Goal: Transaction & Acquisition: Purchase product/service

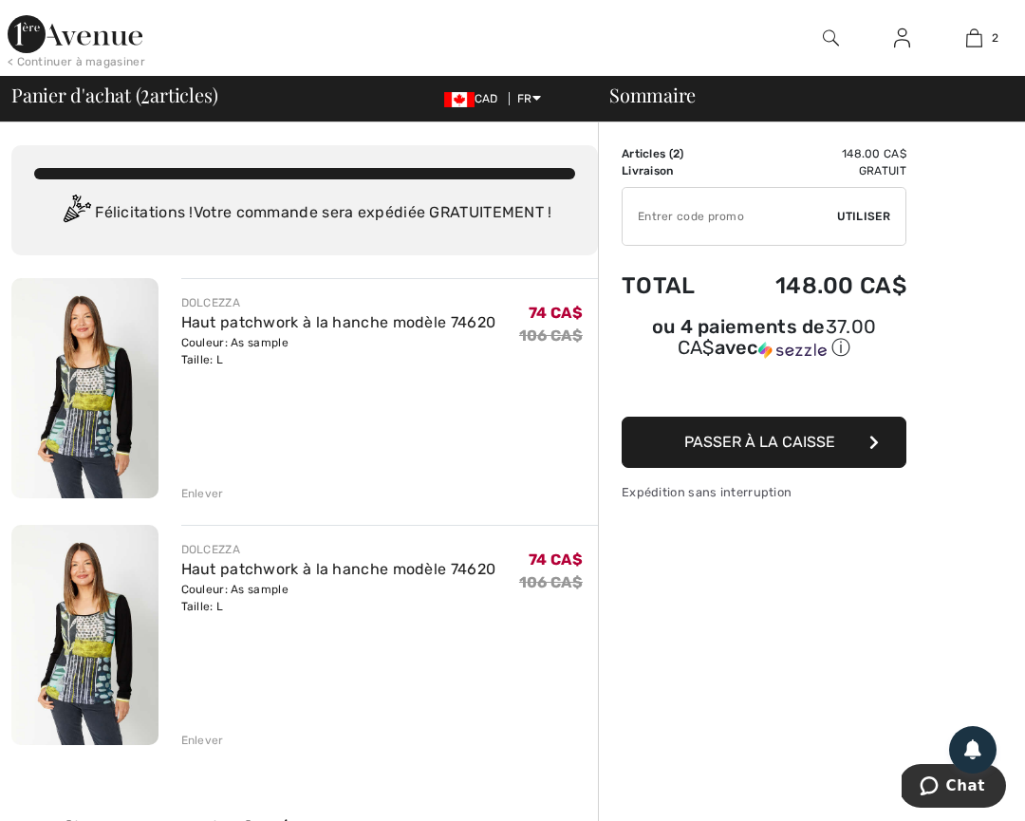
click at [196, 738] on div "Enlever" at bounding box center [202, 740] width 43 height 17
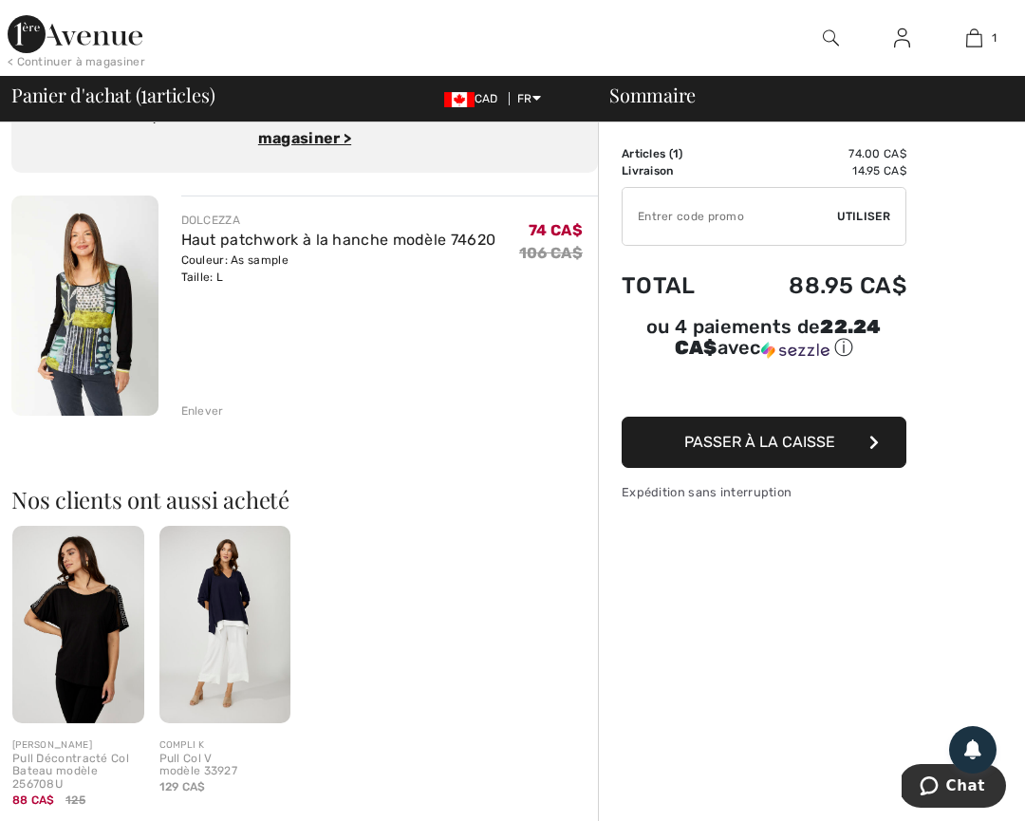
scroll to position [95, 0]
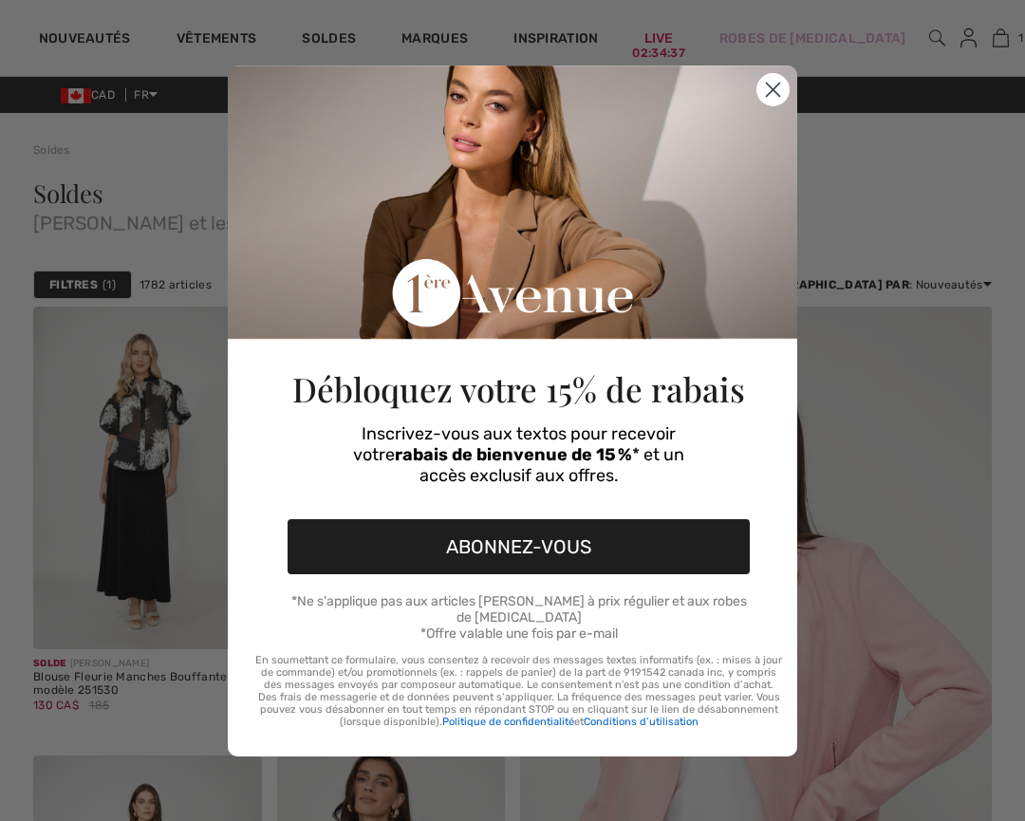
checkbox input "true"
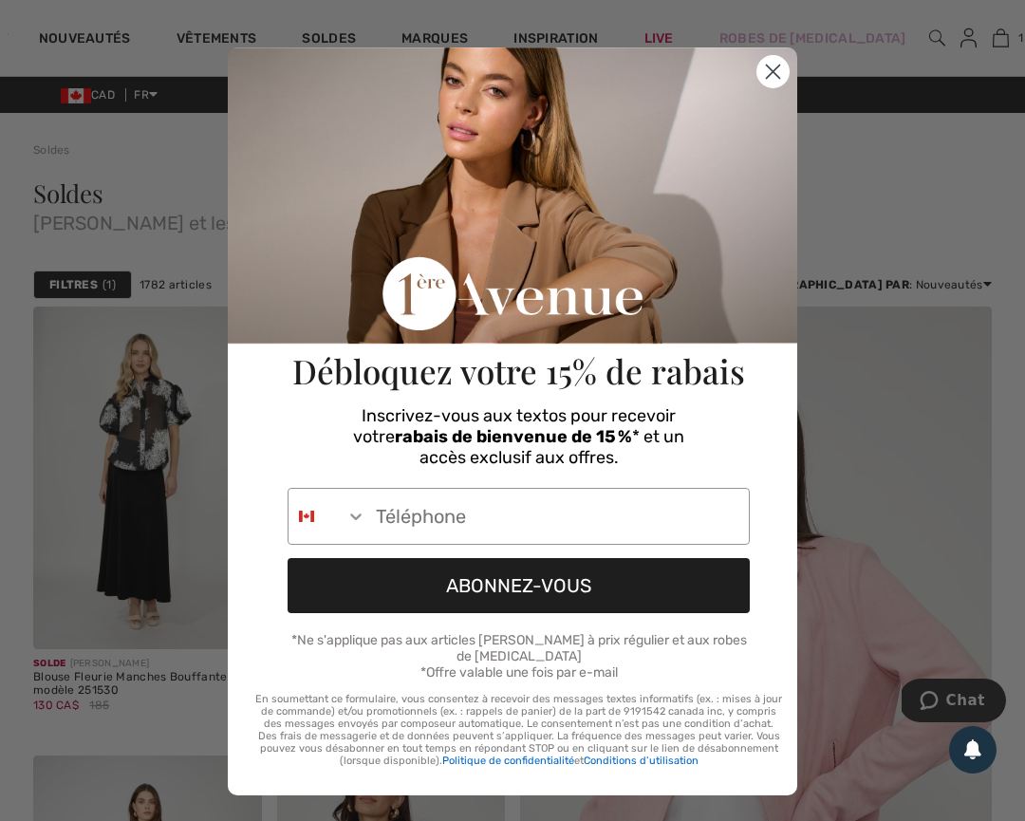
click at [766, 70] on circle "Close dialog" at bounding box center [772, 71] width 31 height 31
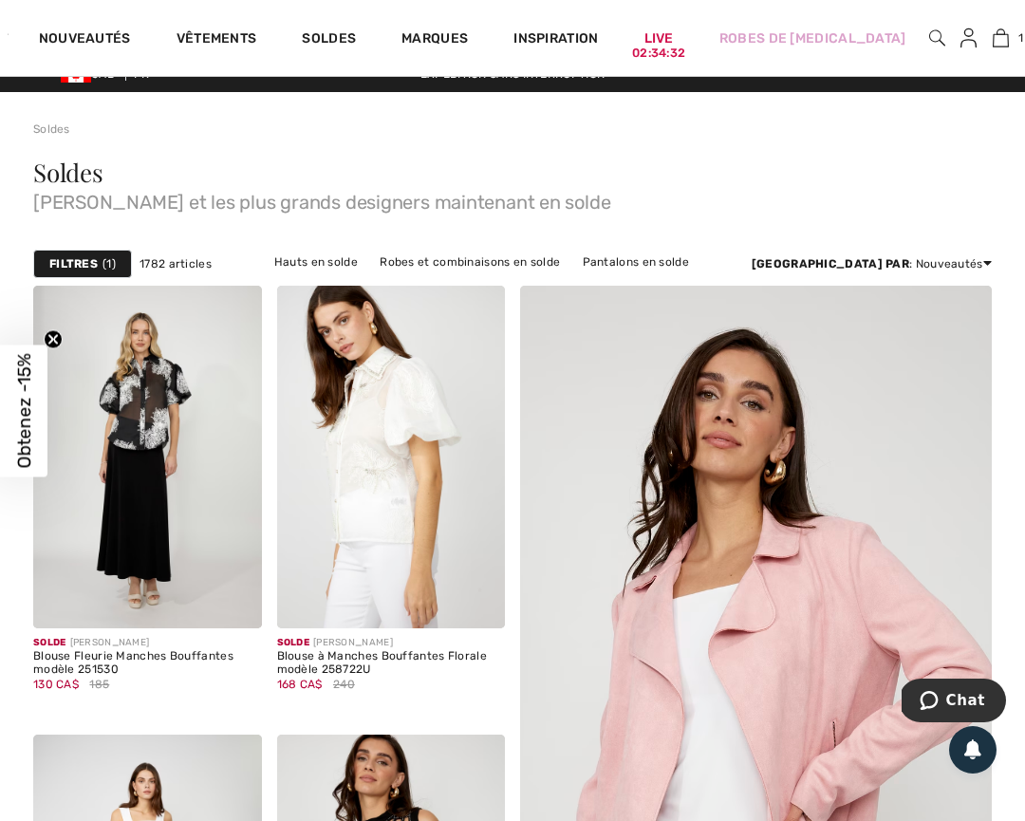
click at [78, 259] on strong "Filtres" at bounding box center [73, 263] width 48 height 17
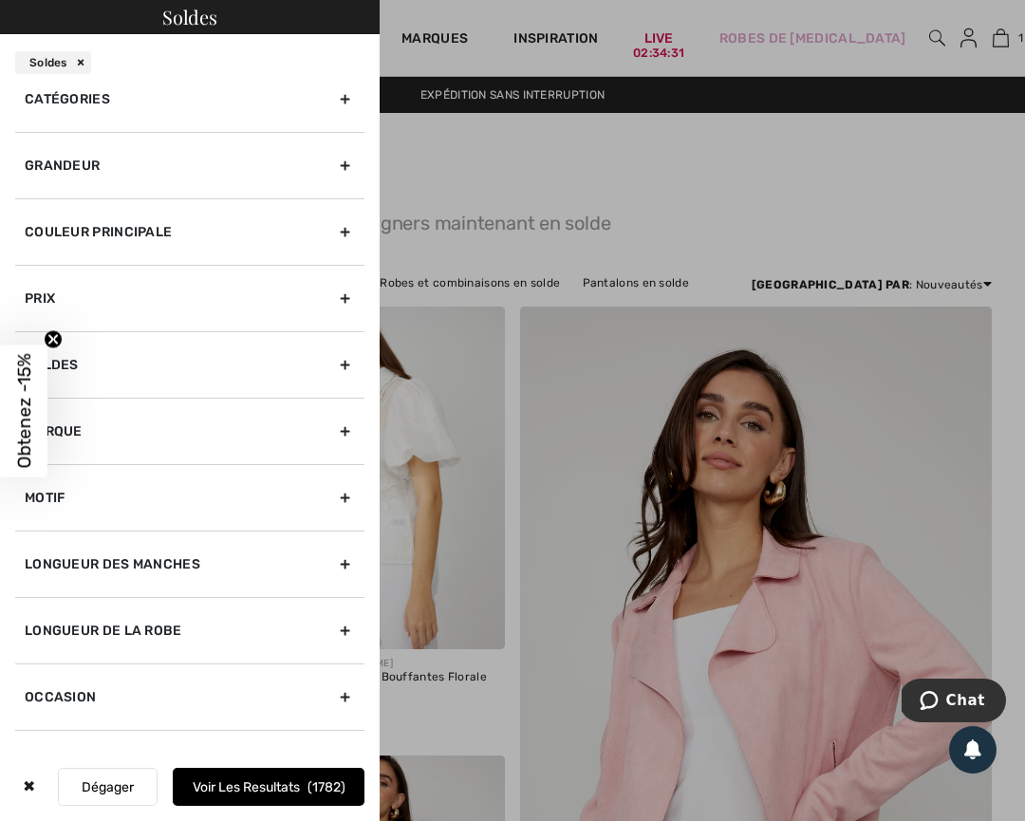
scroll to position [28, 0]
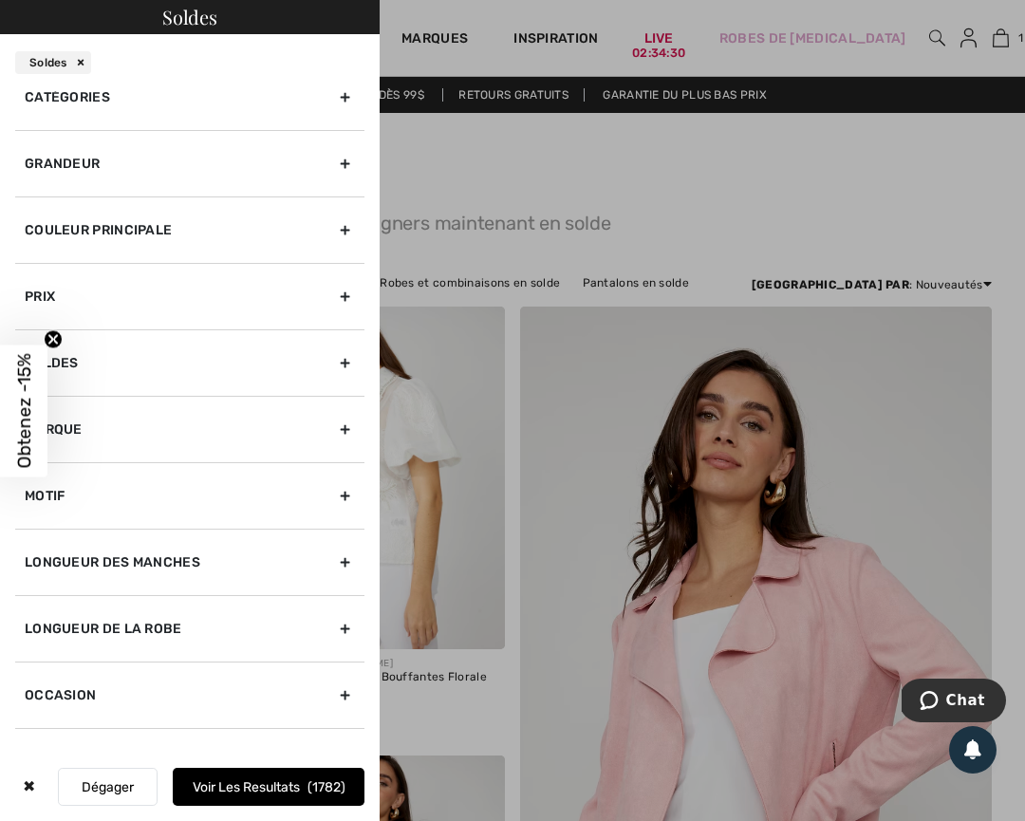
click at [347, 428] on div "Marque" at bounding box center [189, 429] width 349 height 66
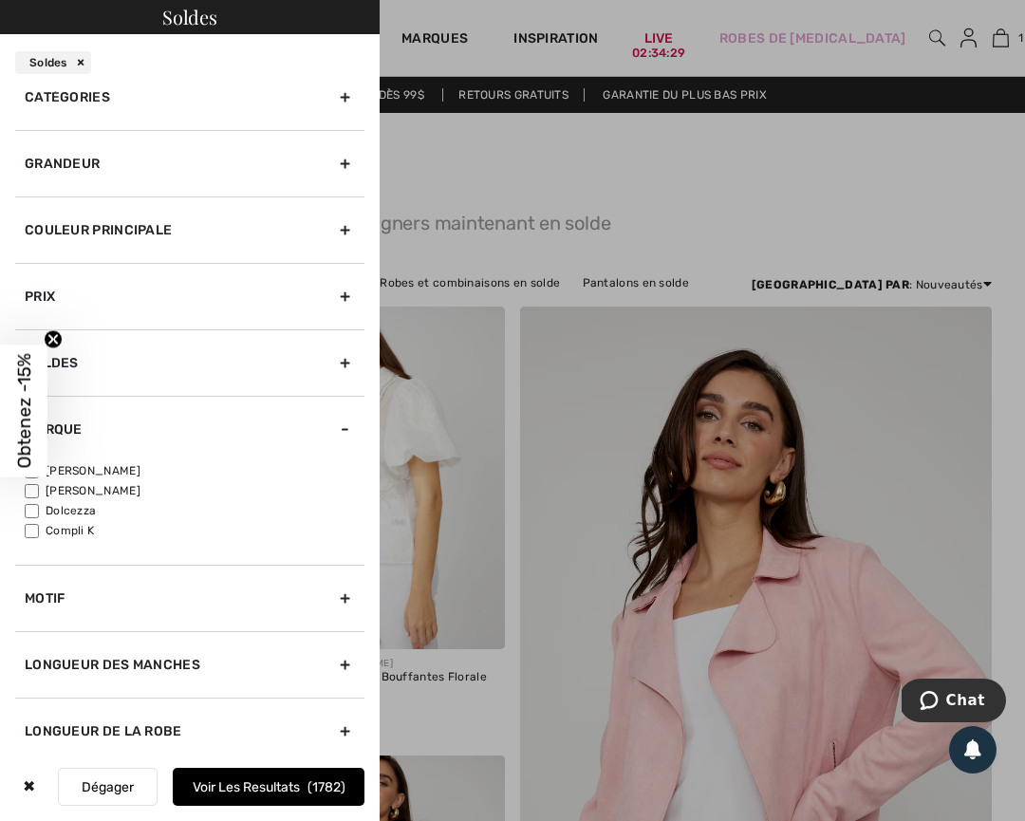
scroll to position [24, 0]
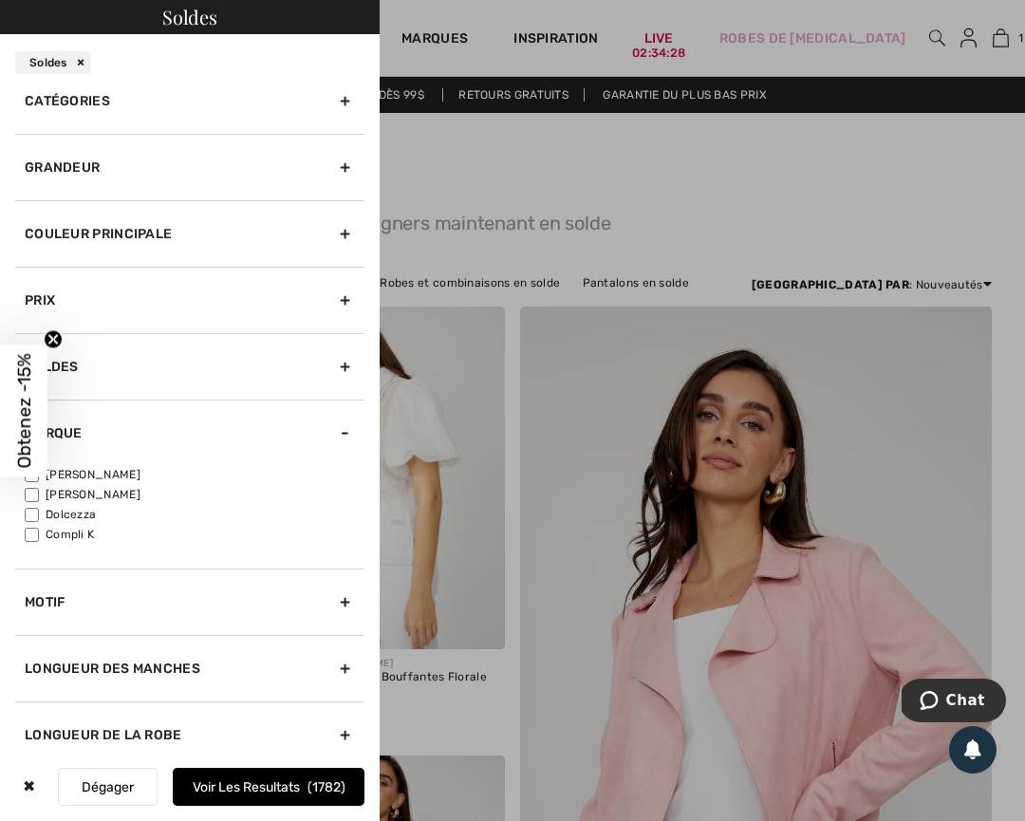
click at [35, 514] on input"] "Dolcezza" at bounding box center [32, 515] width 14 height 14
checkbox input"] "true"
click at [273, 788] on button "Voir les resultats 19" at bounding box center [269, 787] width 192 height 38
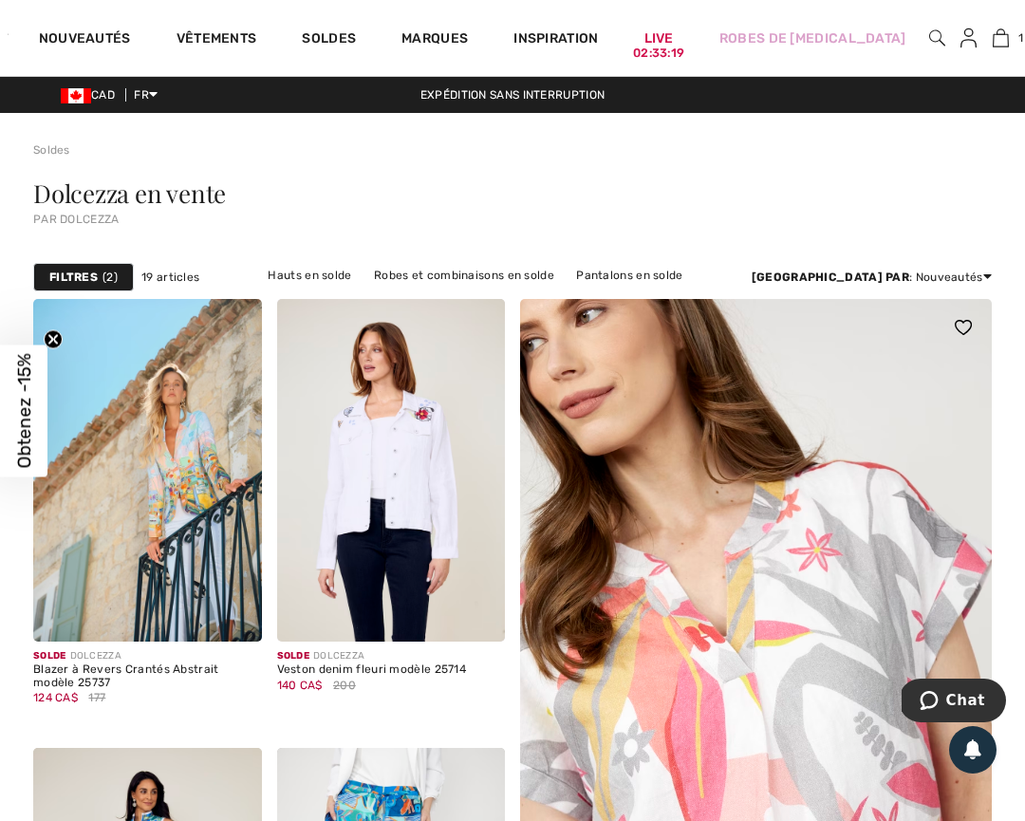
scroll to position [-2, 0]
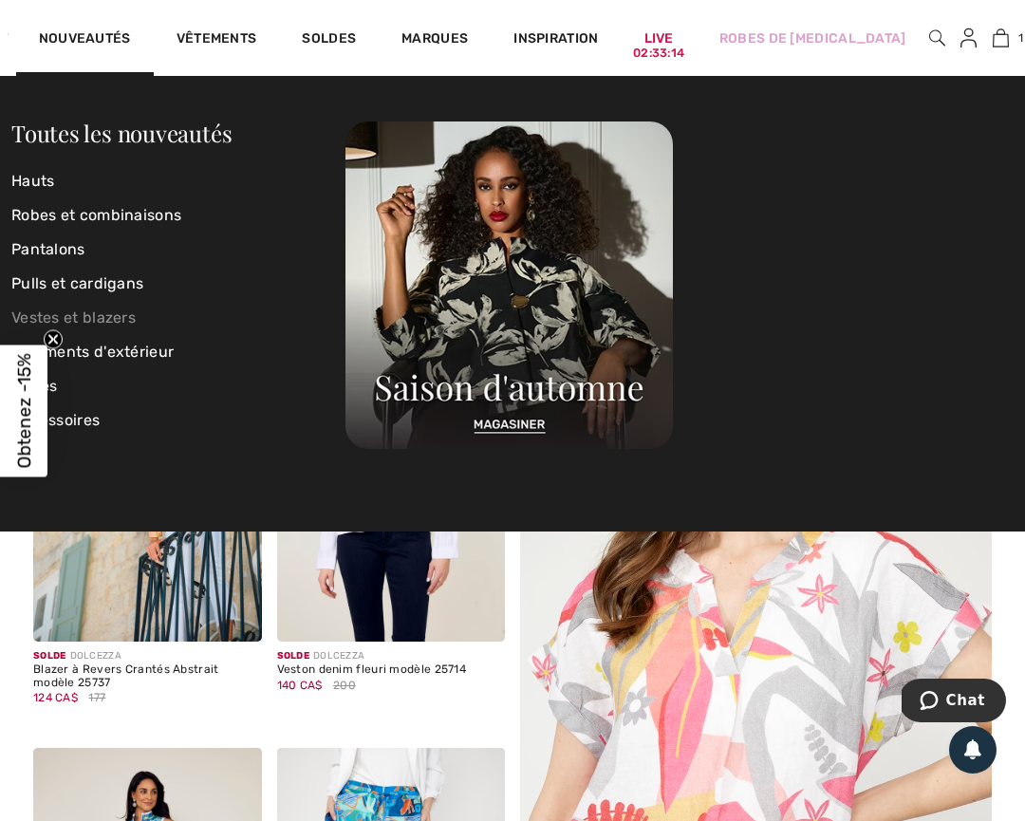
click at [112, 316] on link "Vestes et blazers" at bounding box center [178, 318] width 334 height 34
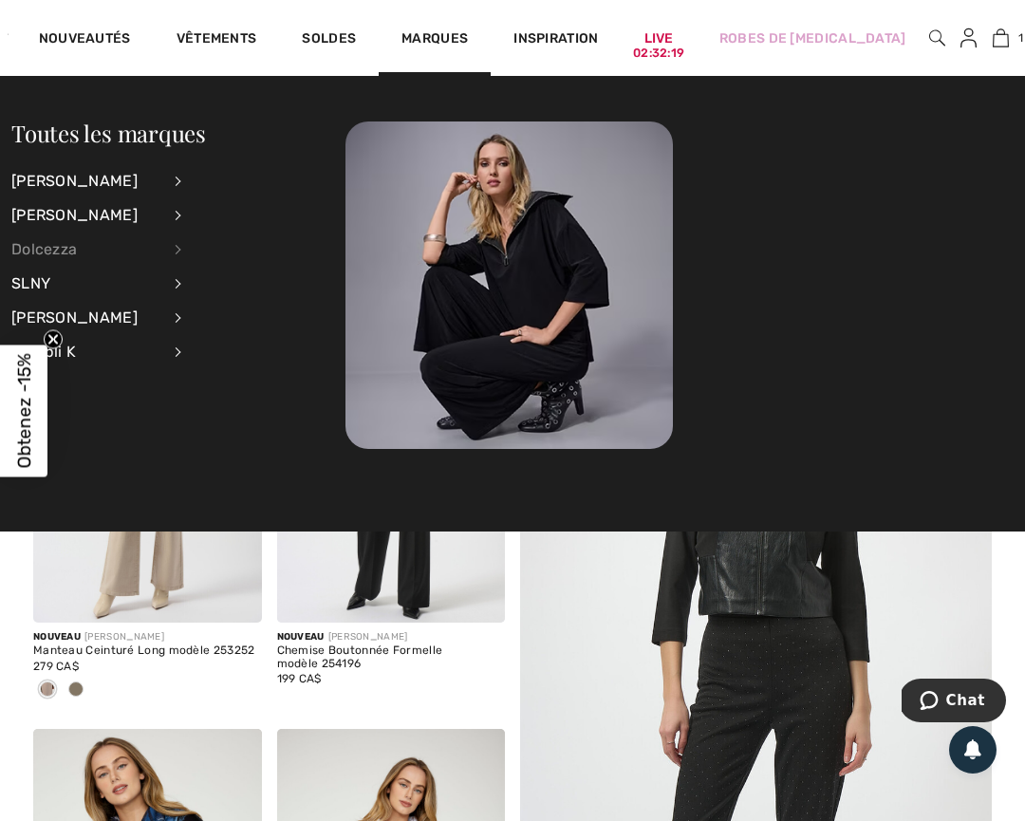
click at [49, 247] on div "Dolcezza" at bounding box center [85, 250] width 149 height 34
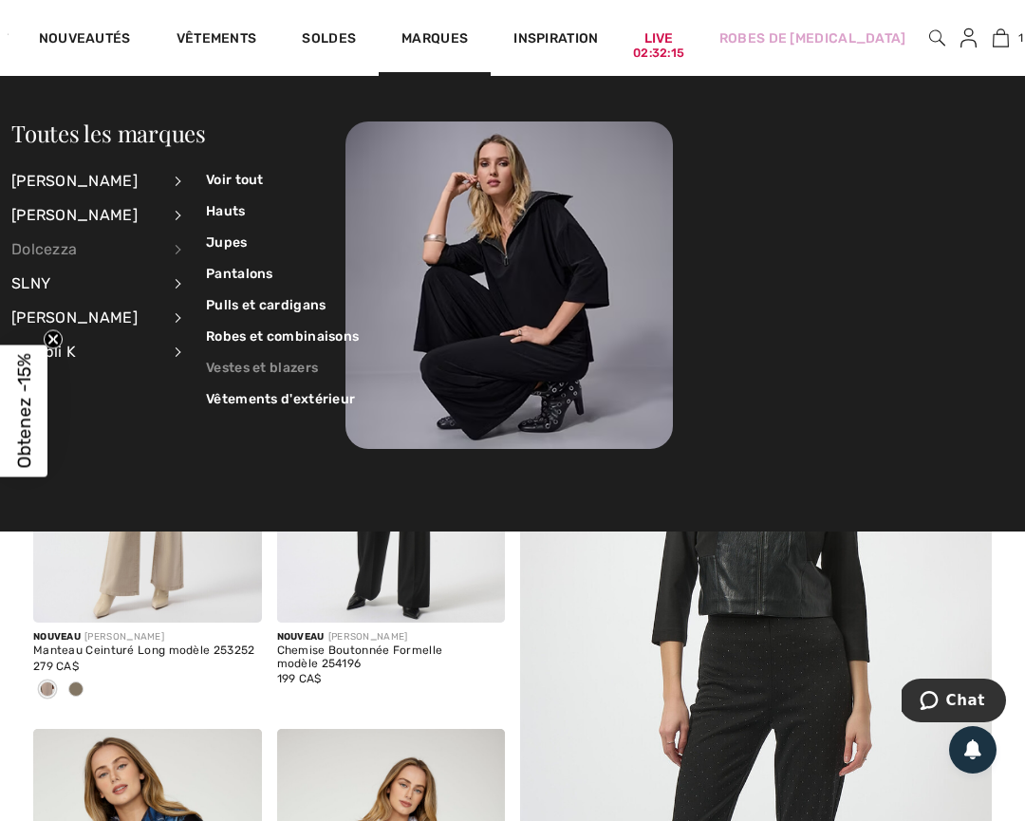
click at [275, 366] on link "Vestes et blazers" at bounding box center [282, 367] width 153 height 31
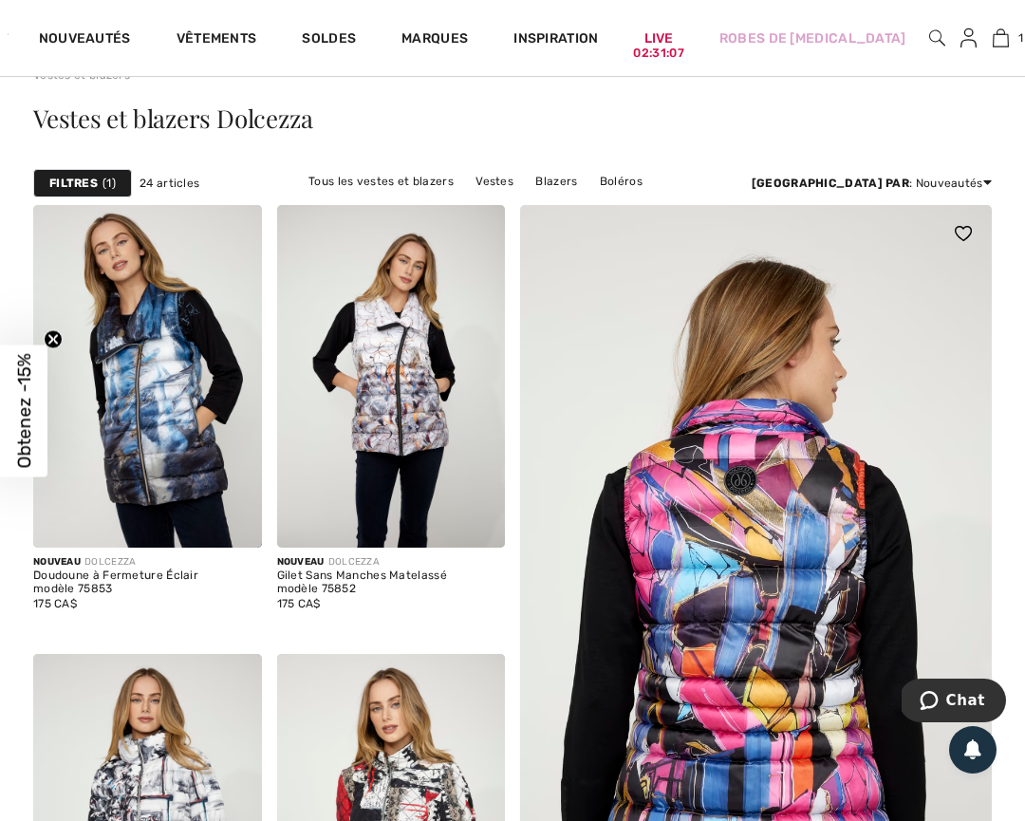
scroll to position [75, 0]
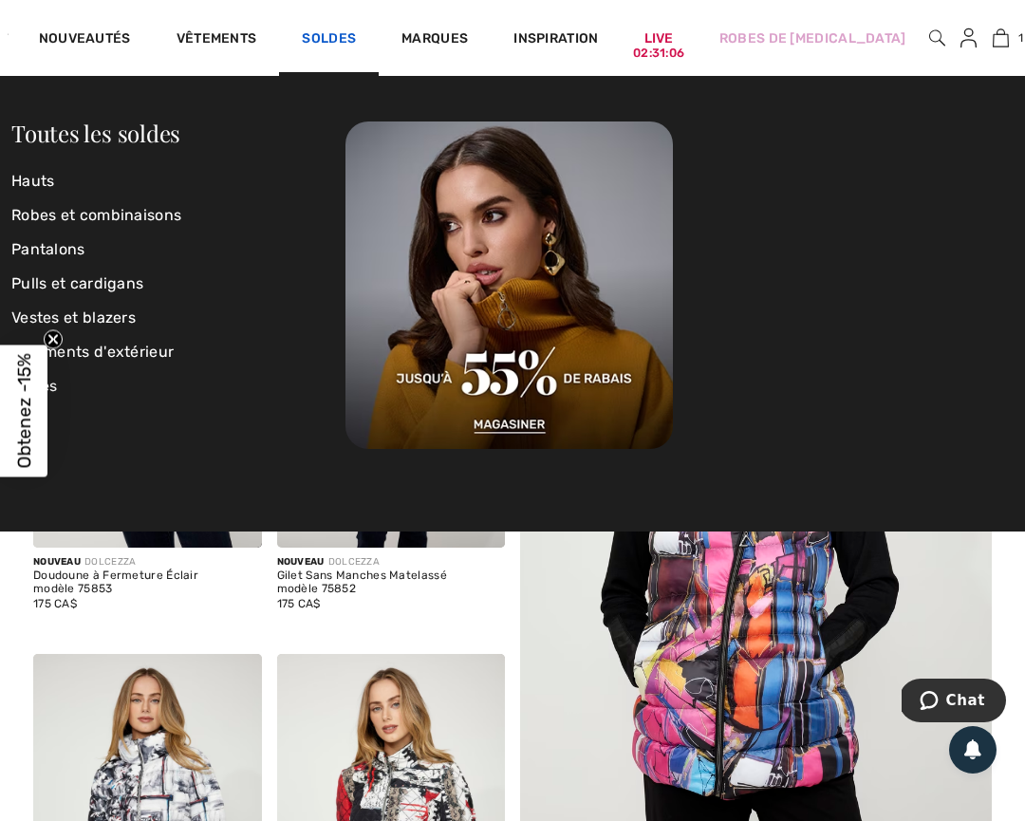
click at [329, 39] on link "Soldes" at bounding box center [329, 40] width 54 height 20
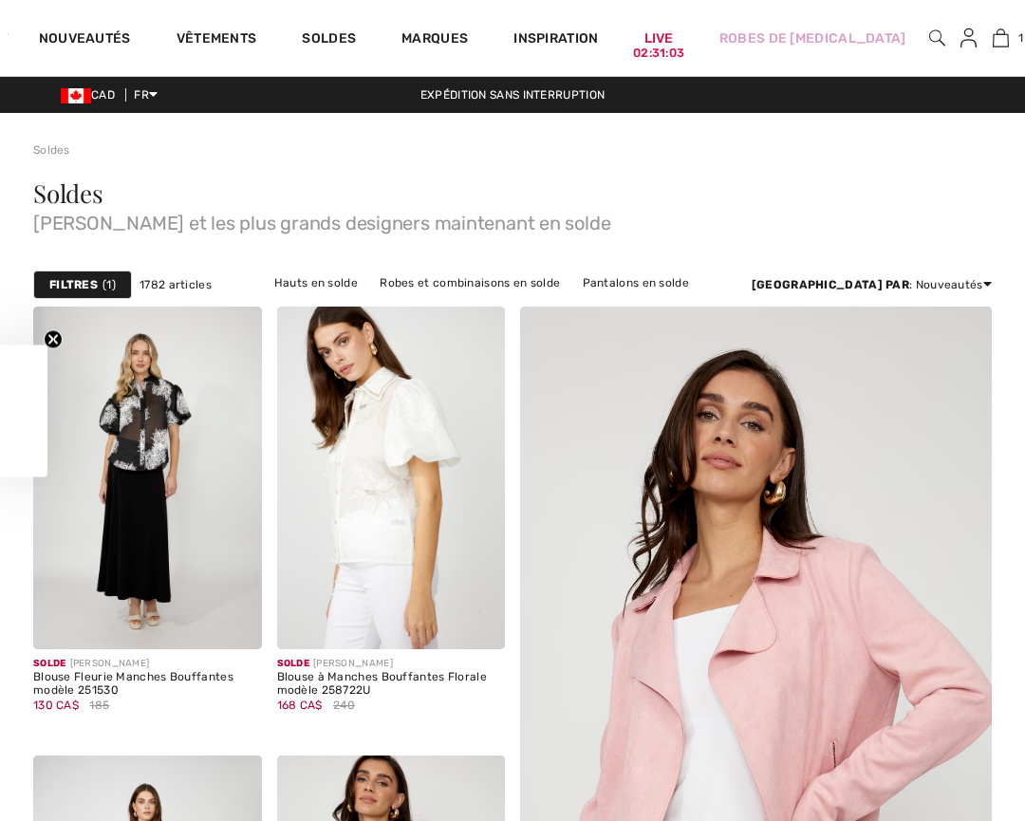
checkbox input "true"
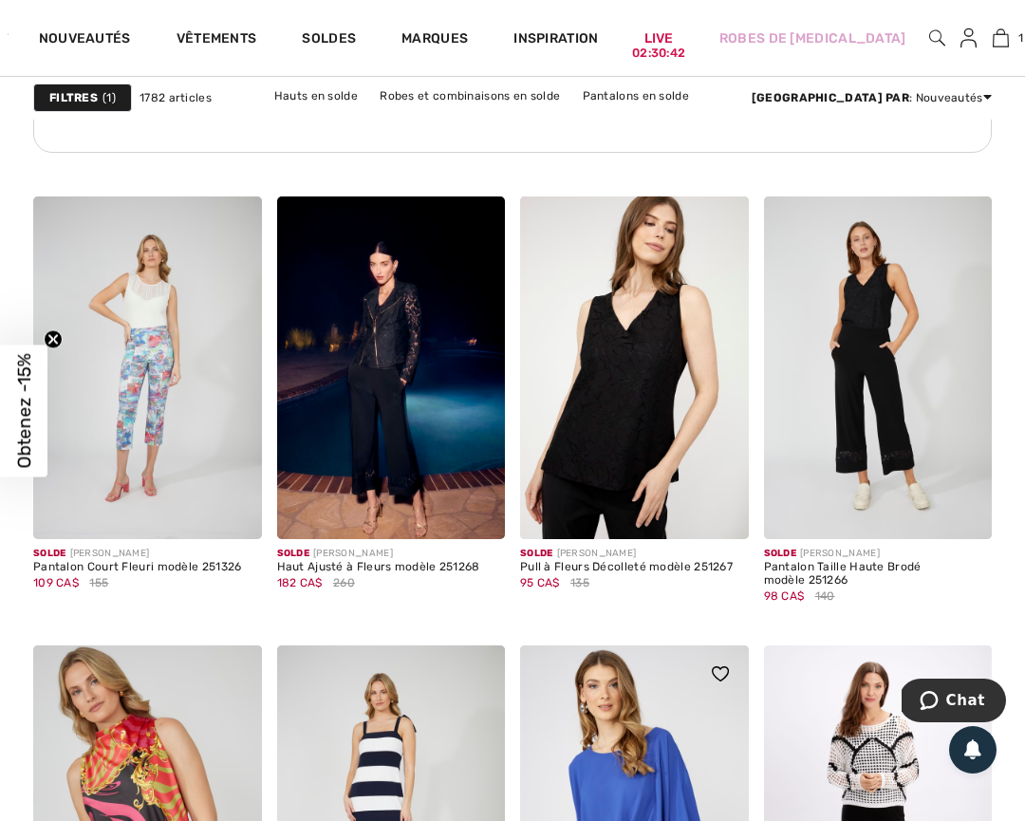
scroll to position [2077, 0]
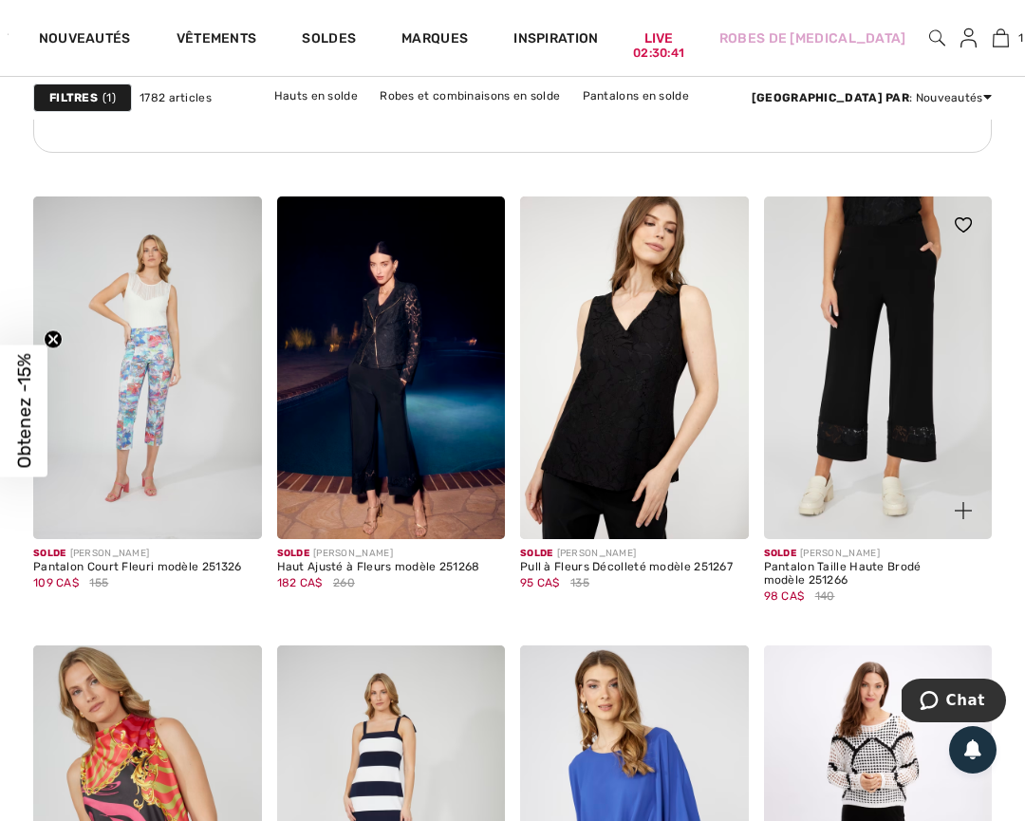
click at [900, 382] on img at bounding box center [878, 367] width 229 height 343
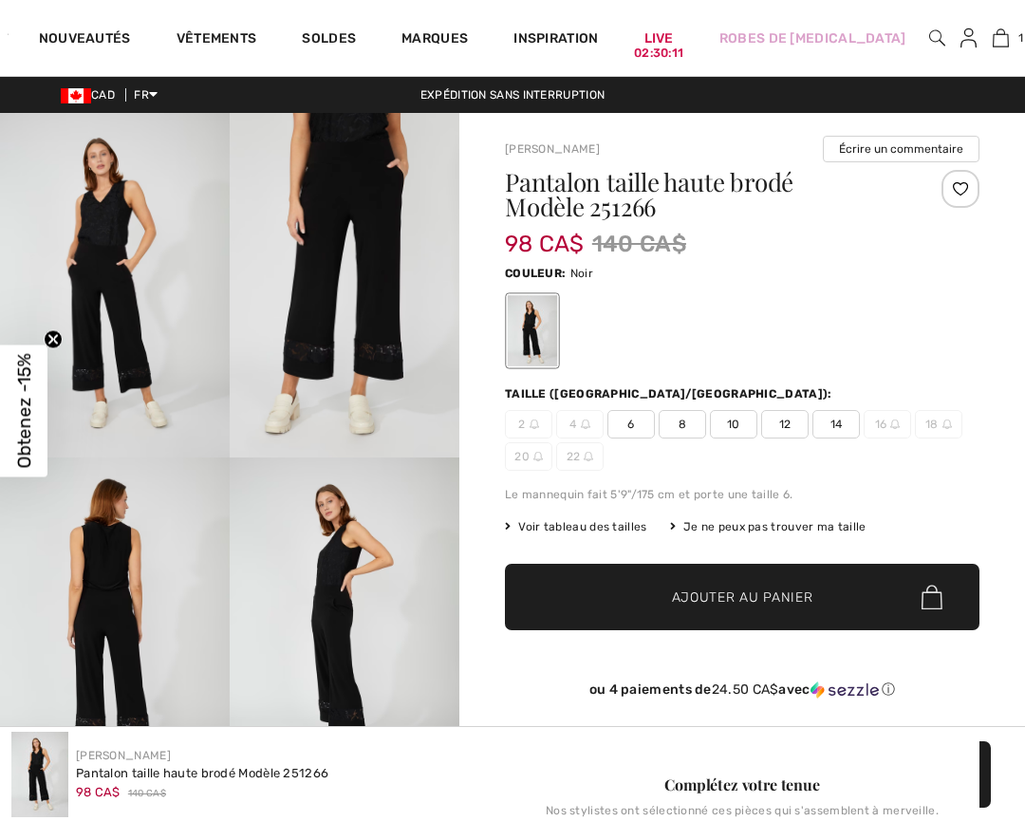
checkbox input "true"
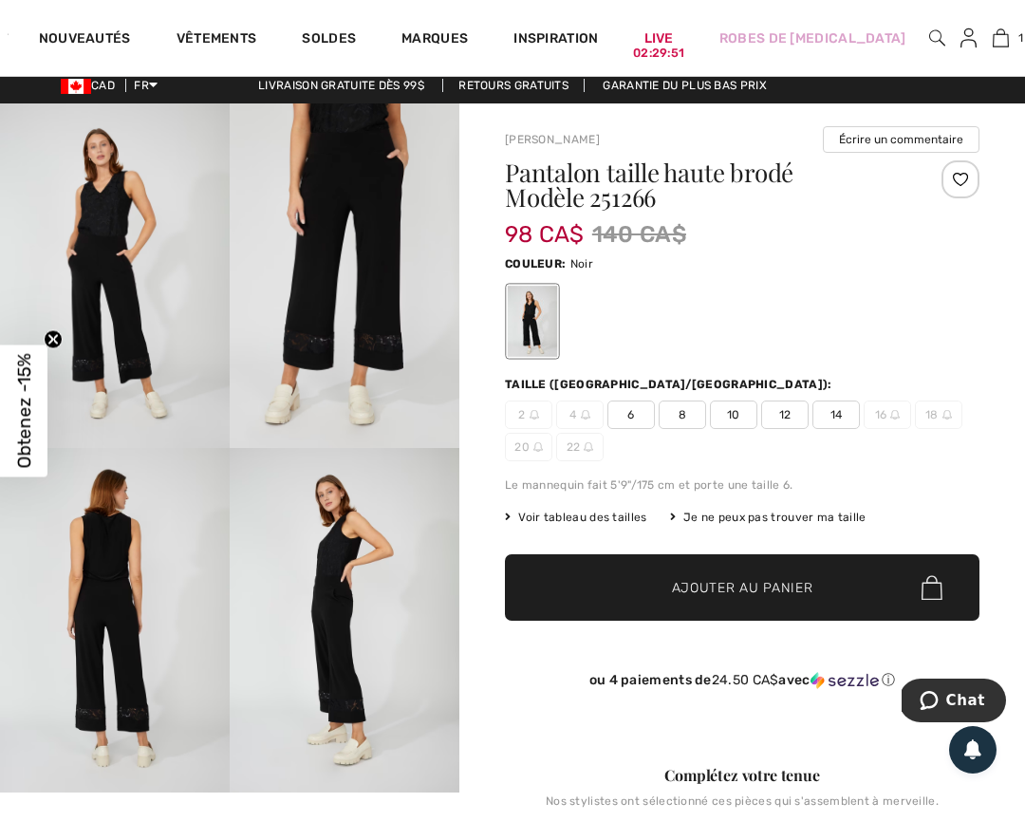
scroll to position [9, 0]
click at [592, 516] on span "Voir tableau des tailles" at bounding box center [576, 517] width 142 height 17
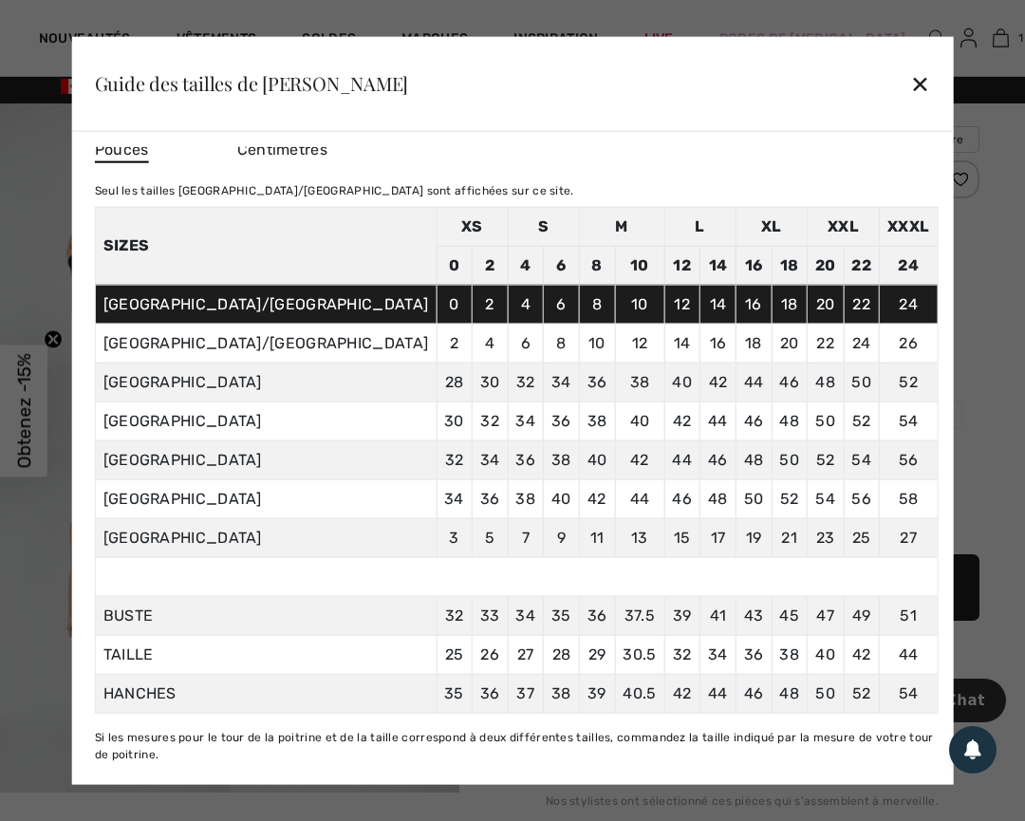
scroll to position [63, 0]
click at [910, 84] on div "✕" at bounding box center [920, 84] width 20 height 40
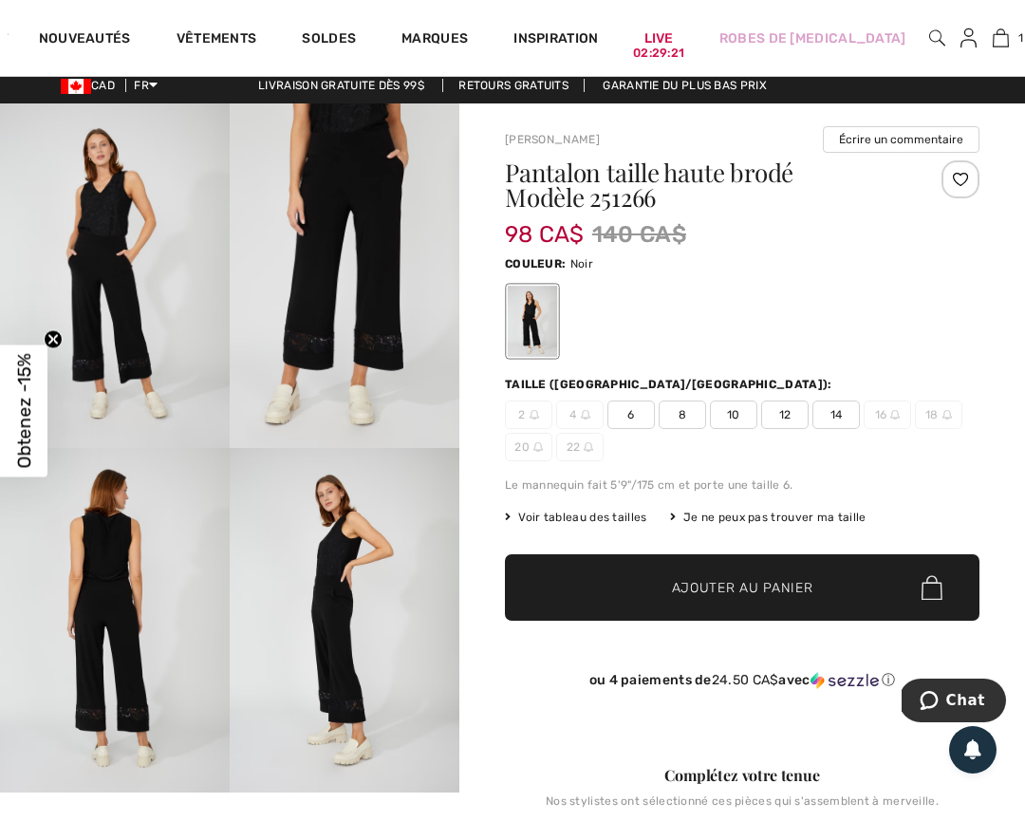
click at [780, 415] on span "12" at bounding box center [784, 415] width 47 height 28
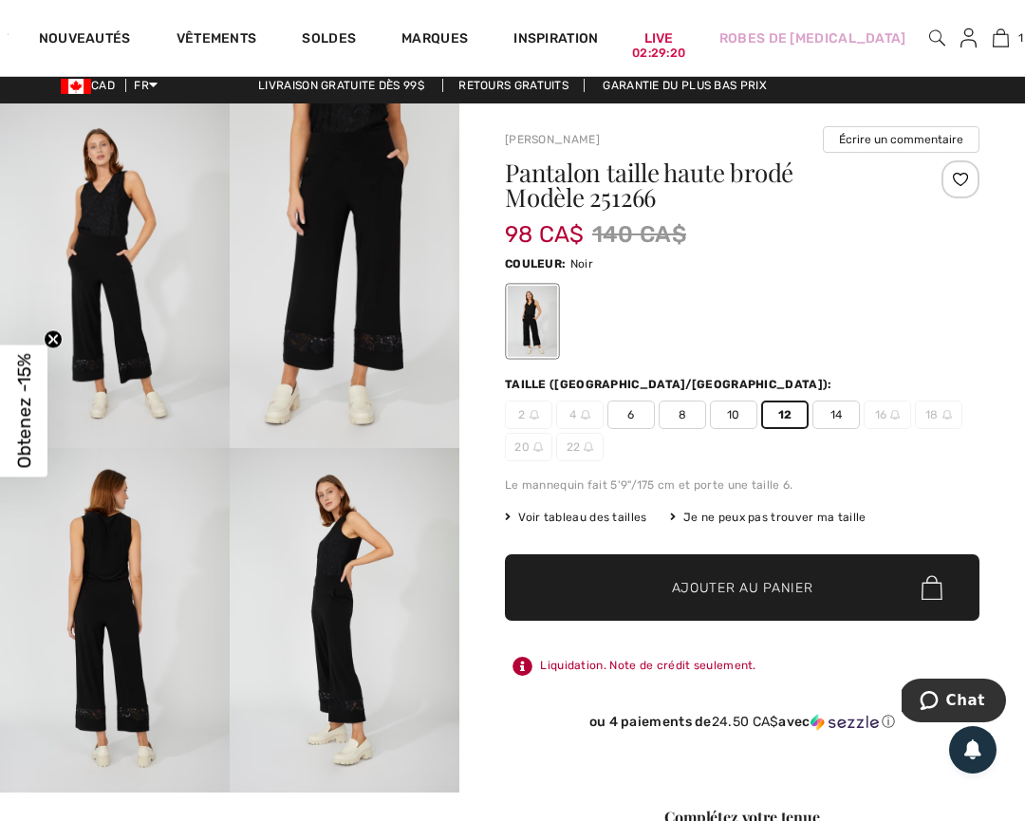
click at [755, 591] on span "Ajouter au panier" at bounding box center [742, 588] width 141 height 20
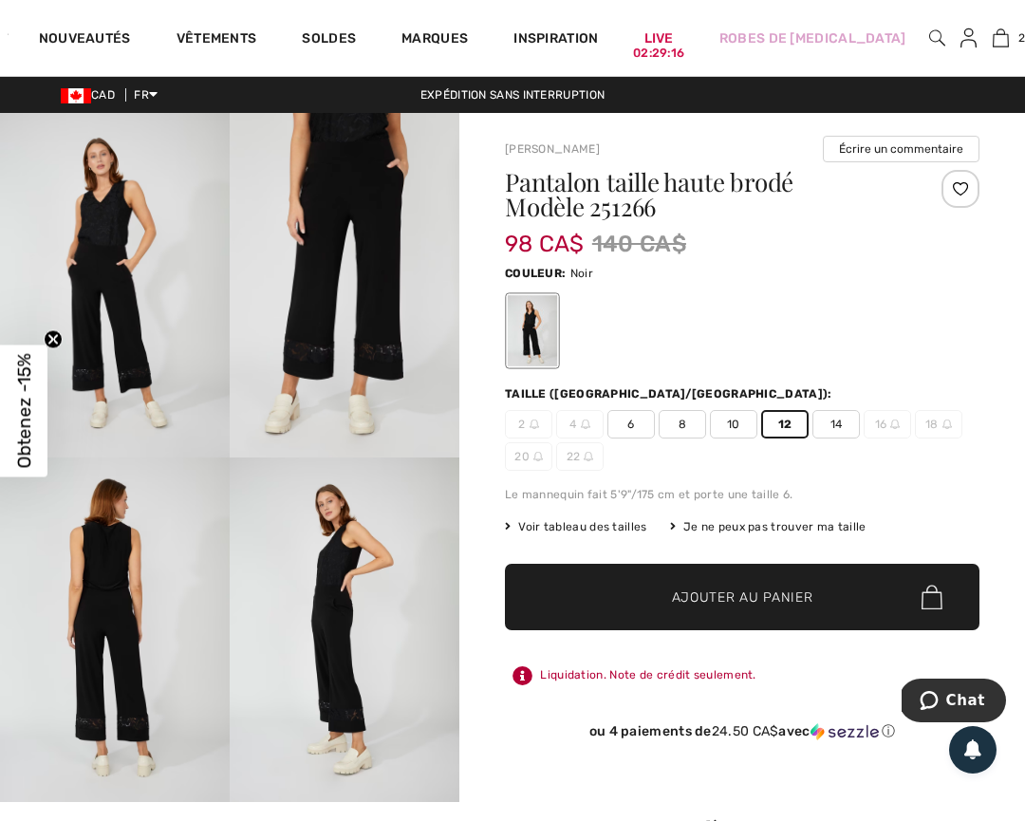
scroll to position [0, 0]
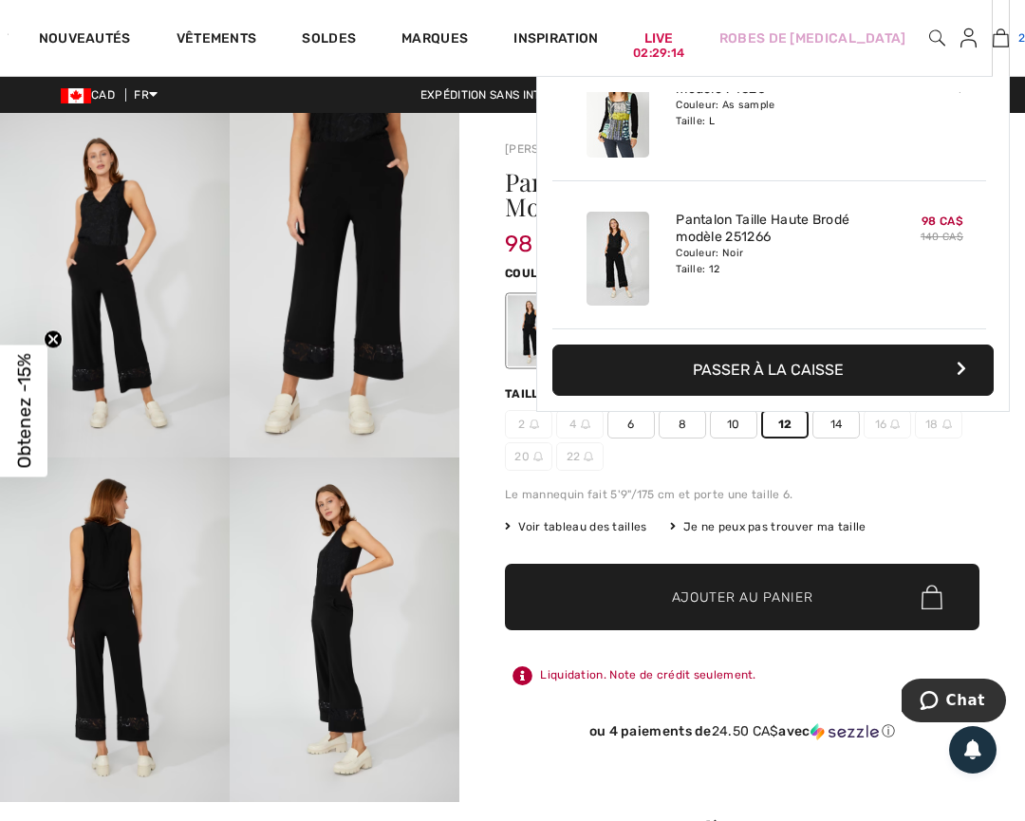
click at [993, 36] on img at bounding box center [1001, 38] width 16 height 23
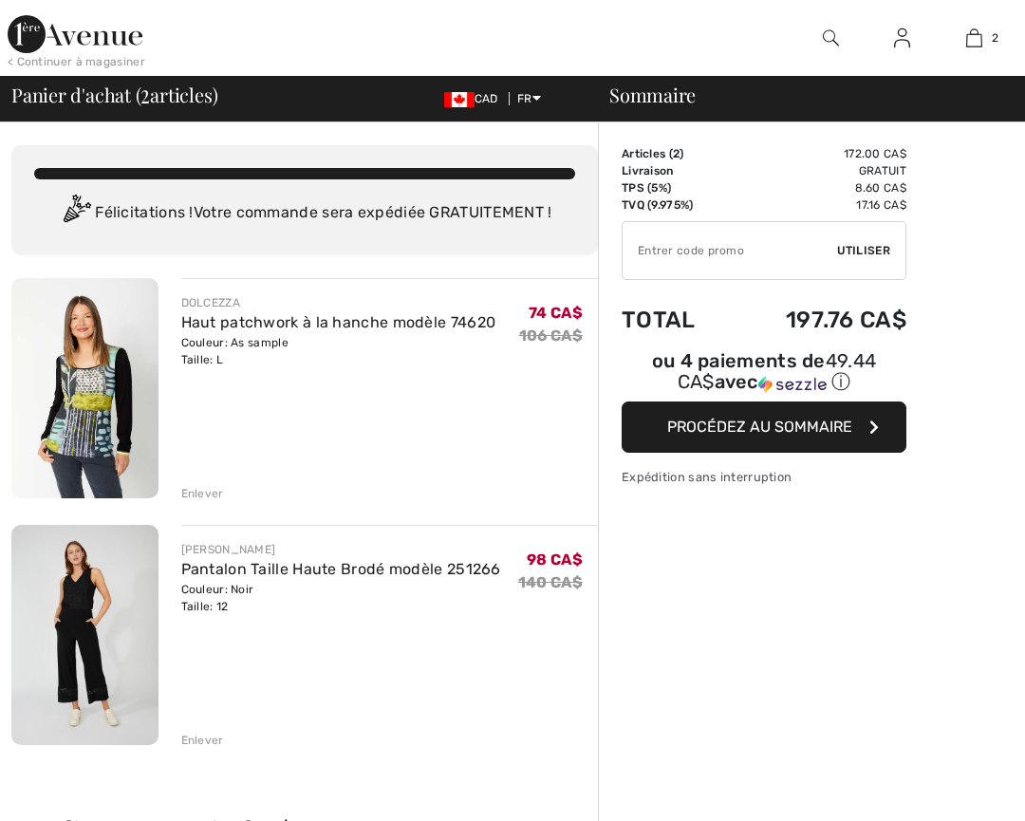
checkbox input "true"
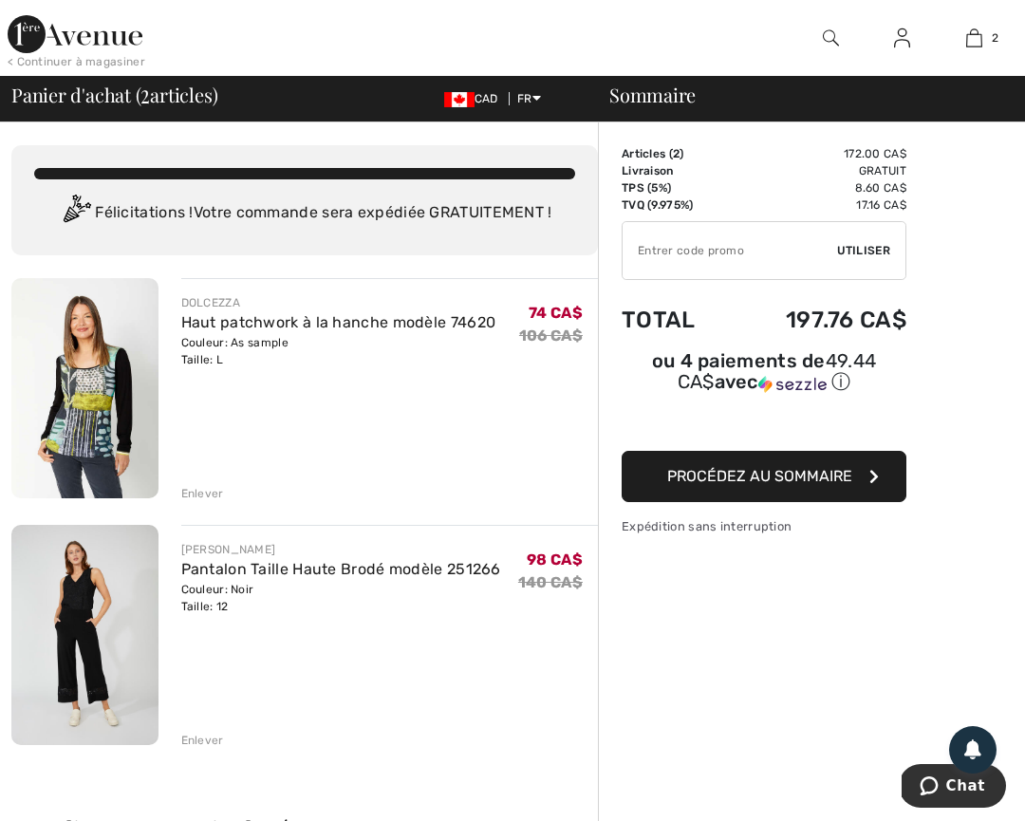
click at [193, 489] on div "Enlever" at bounding box center [202, 493] width 43 height 17
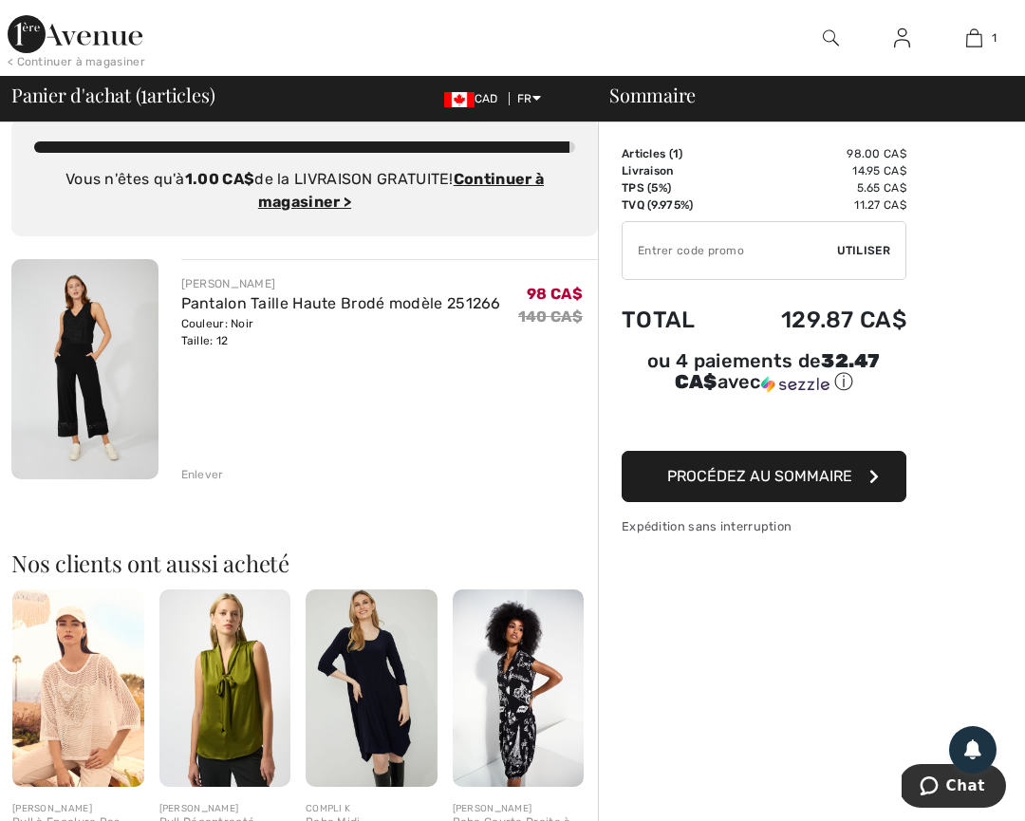
scroll to position [31, 0]
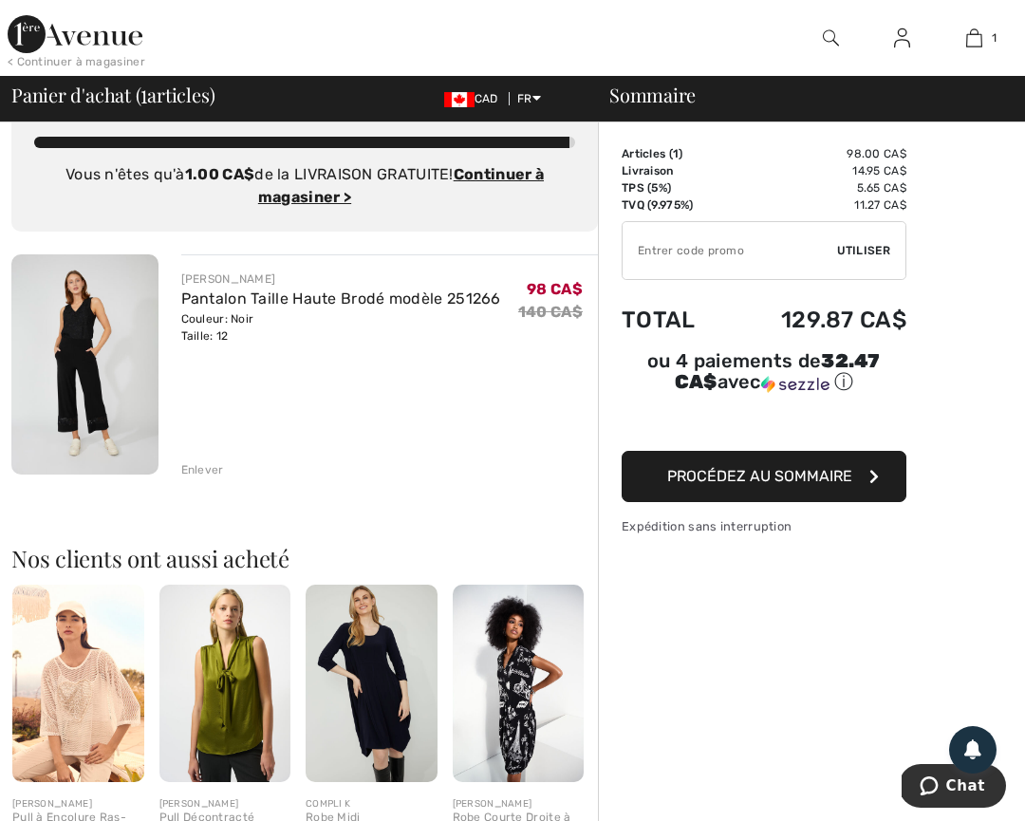
click at [99, 57] on div "< Continuer à magasiner" at bounding box center [77, 61] width 138 height 17
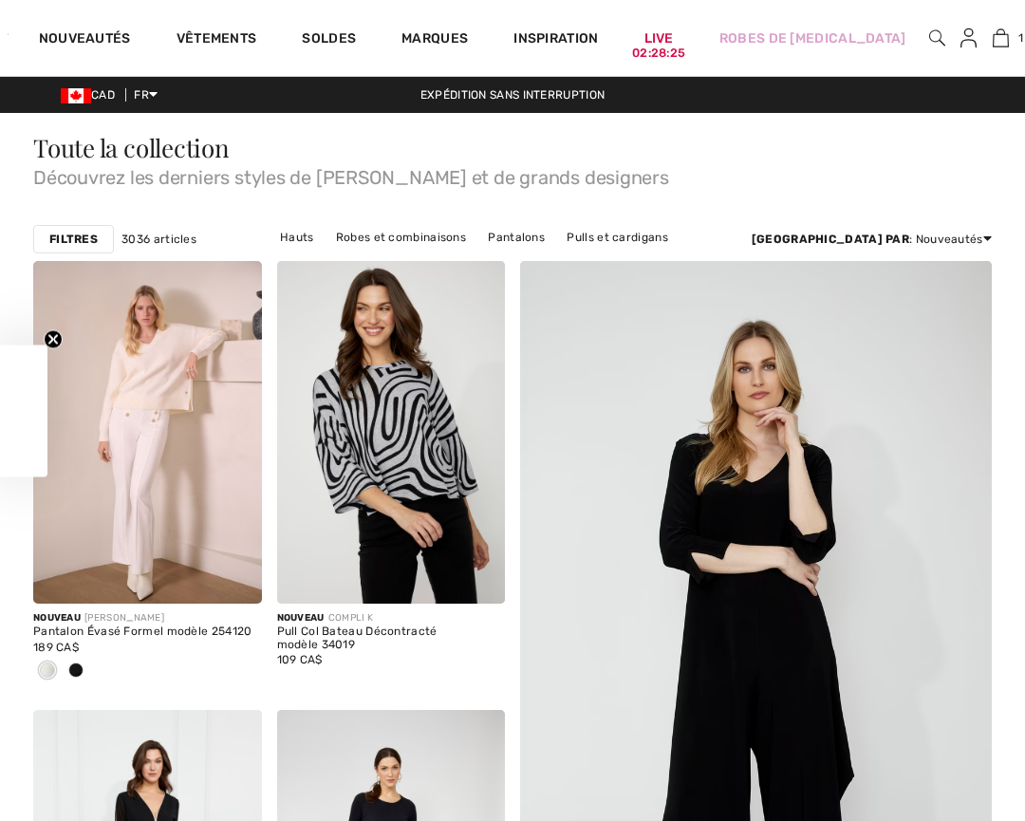
checkbox input "true"
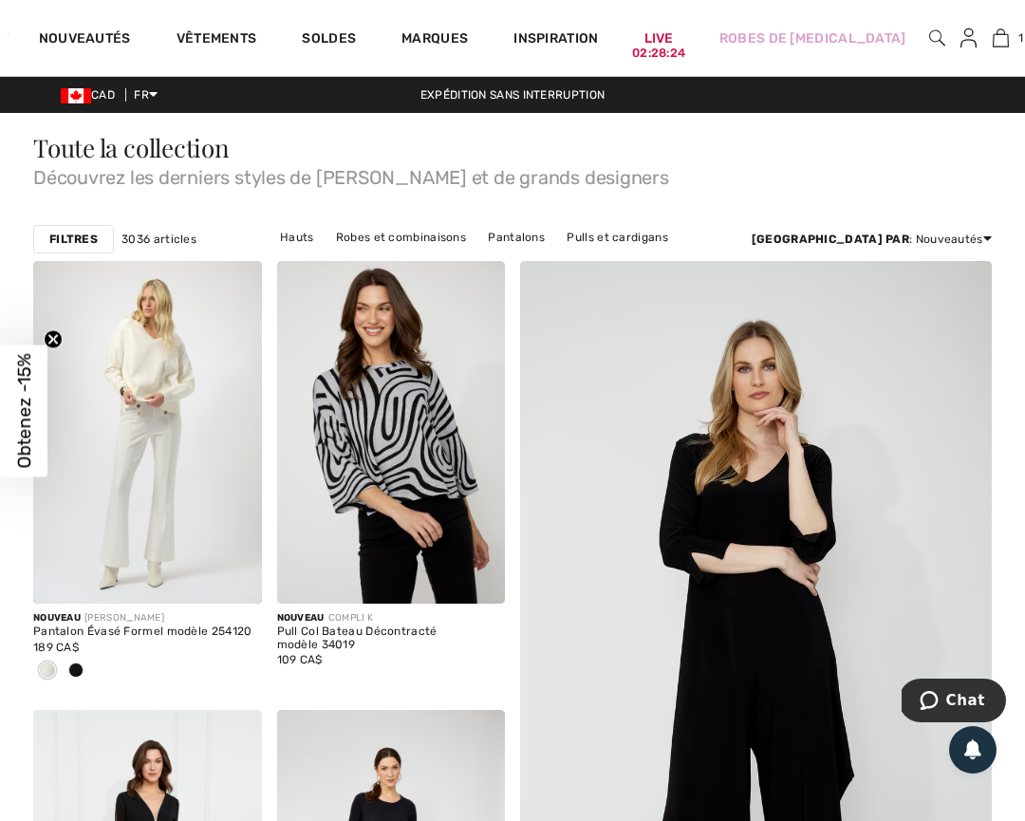
click at [72, 233] on strong "Filtres" at bounding box center [73, 239] width 48 height 17
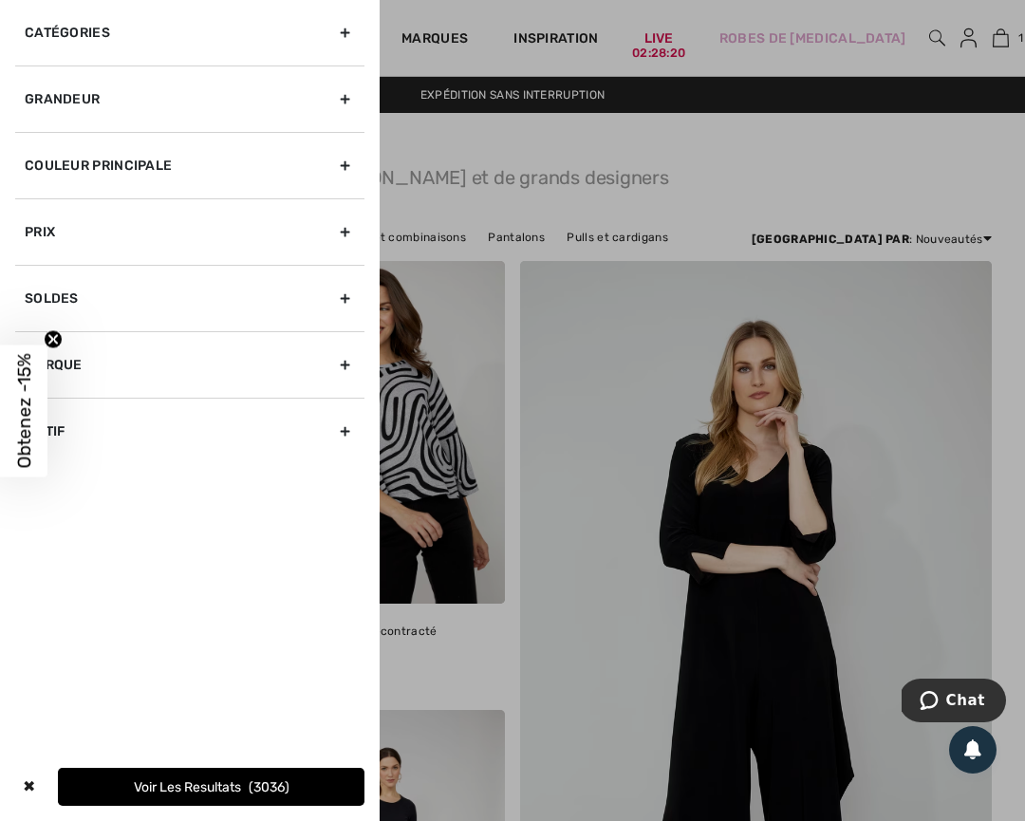
click at [343, 293] on div "Soldes" at bounding box center [189, 298] width 349 height 66
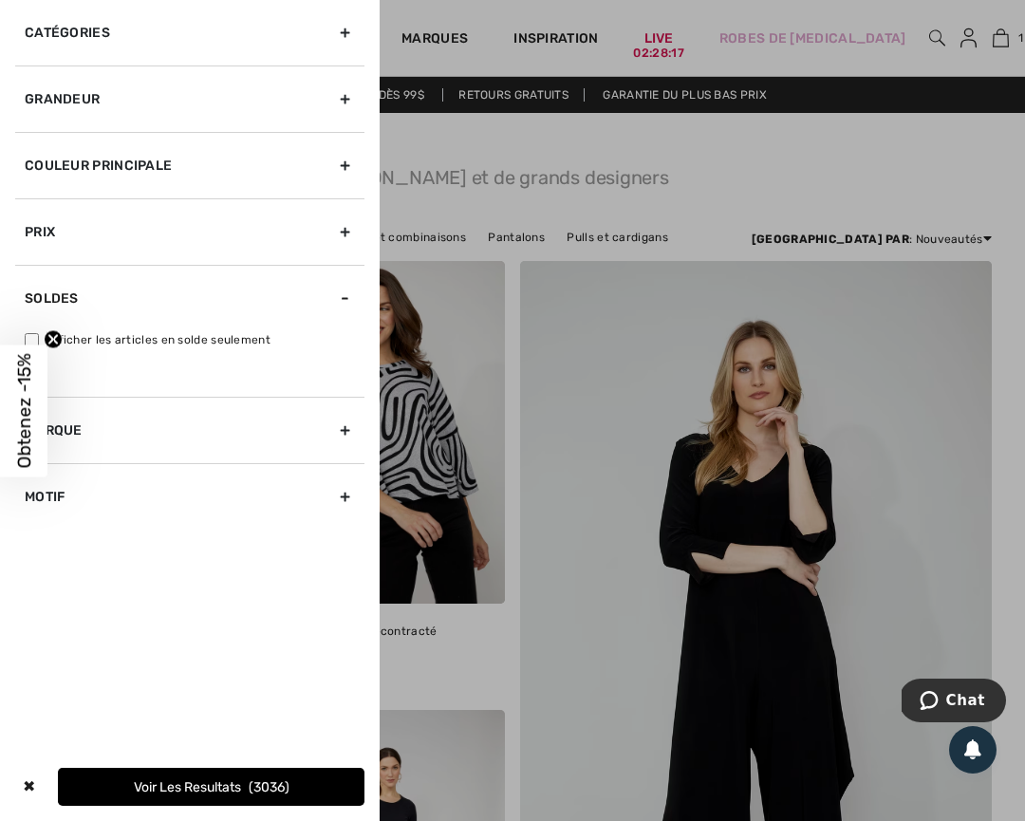
click at [343, 427] on div "Marque" at bounding box center [189, 430] width 349 height 66
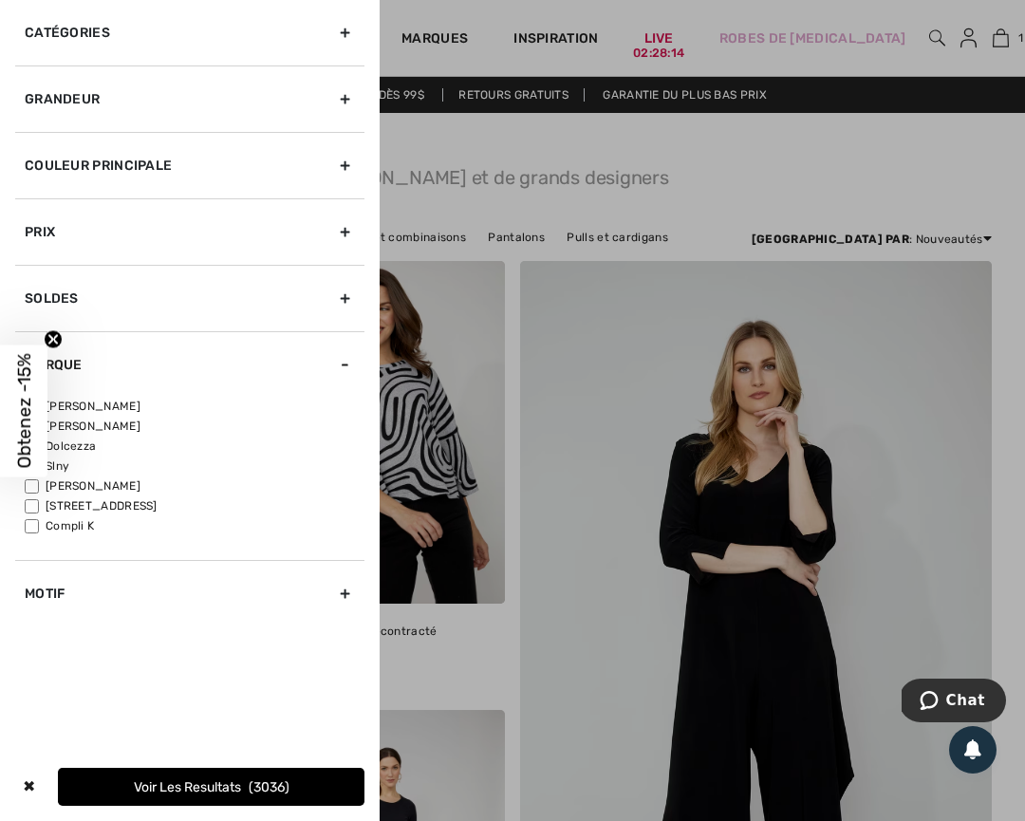
click at [83, 439] on label "Dolcezza" at bounding box center [195, 446] width 340 height 17
click at [39, 439] on input"] "Dolcezza" at bounding box center [32, 446] width 14 height 14
checkbox input"] "true"
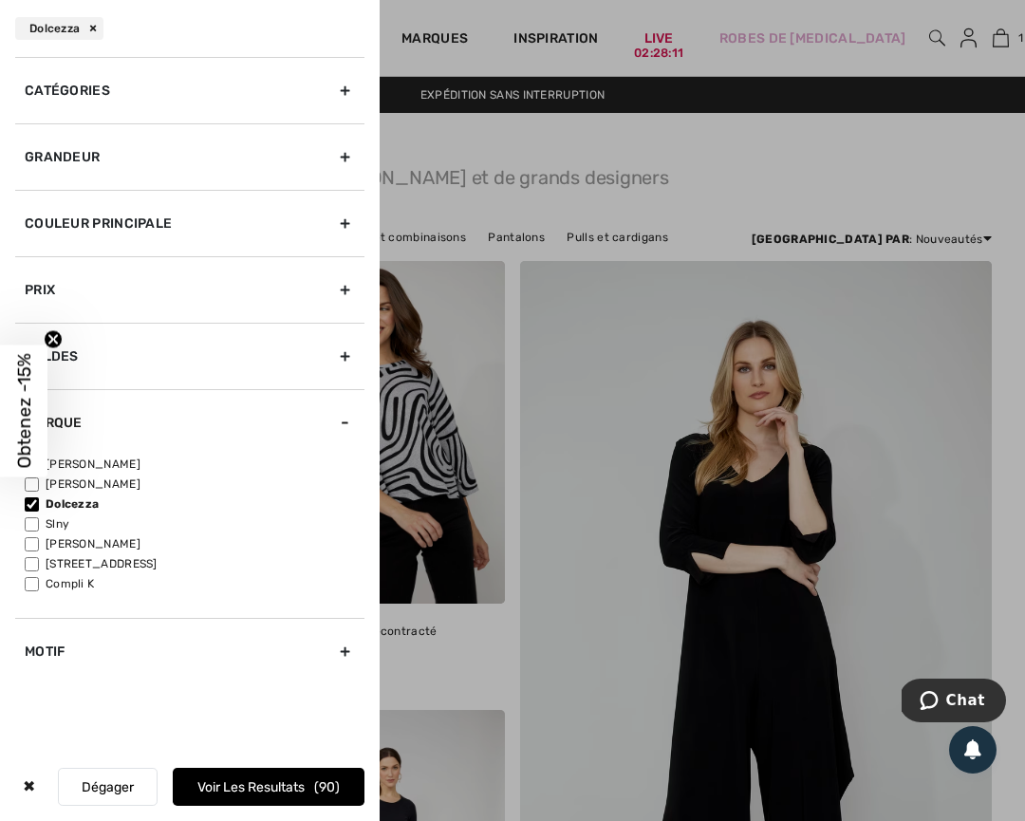
click at [57, 332] on circle "Close teaser" at bounding box center [54, 339] width 18 height 18
click at [173, 787] on button "Voir les resultats 90" at bounding box center [269, 787] width 192 height 38
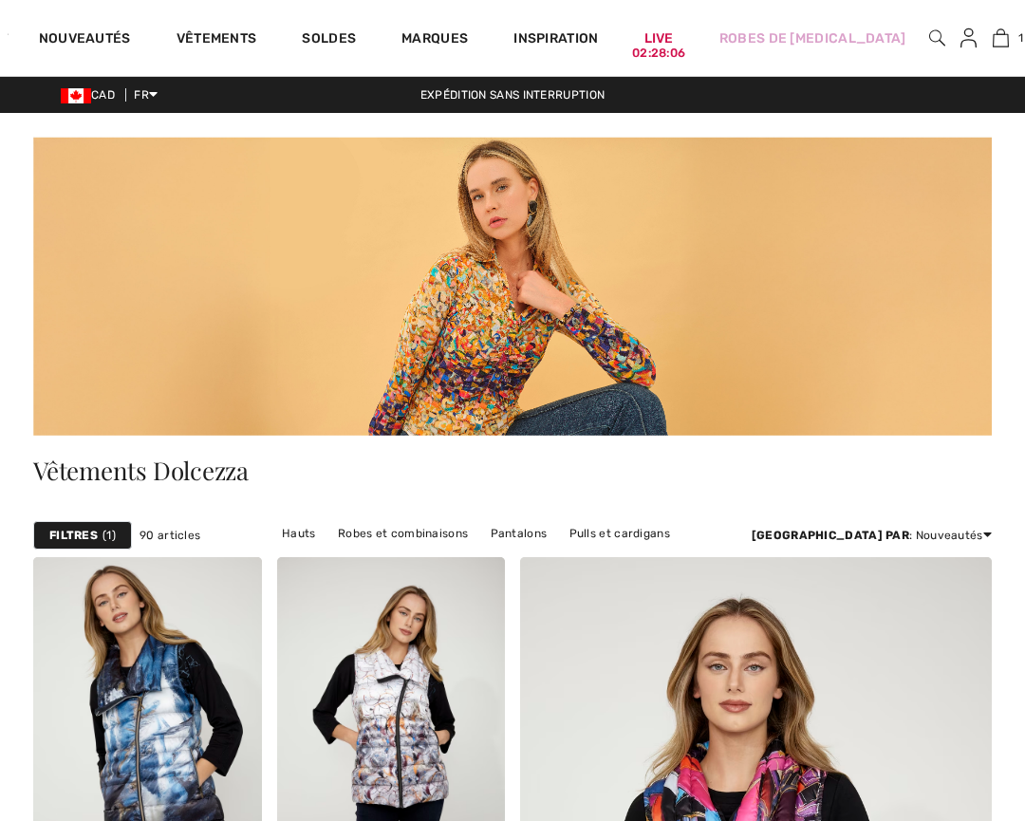
checkbox input "true"
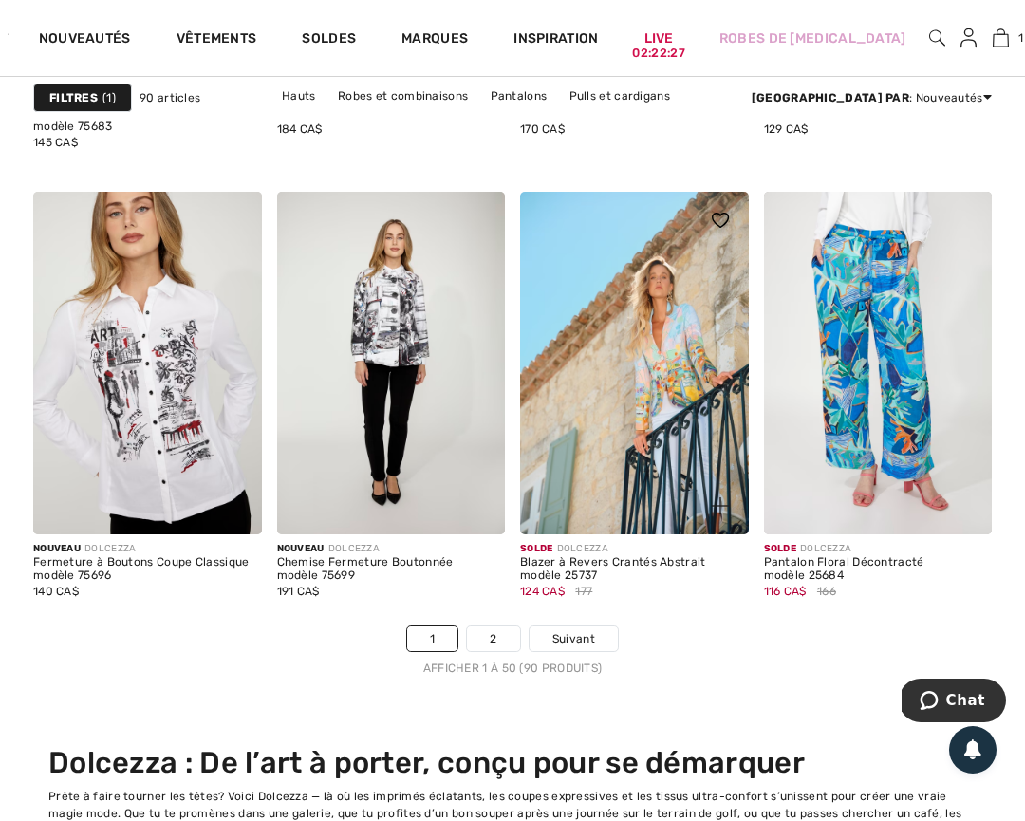
scroll to position [6759, 0]
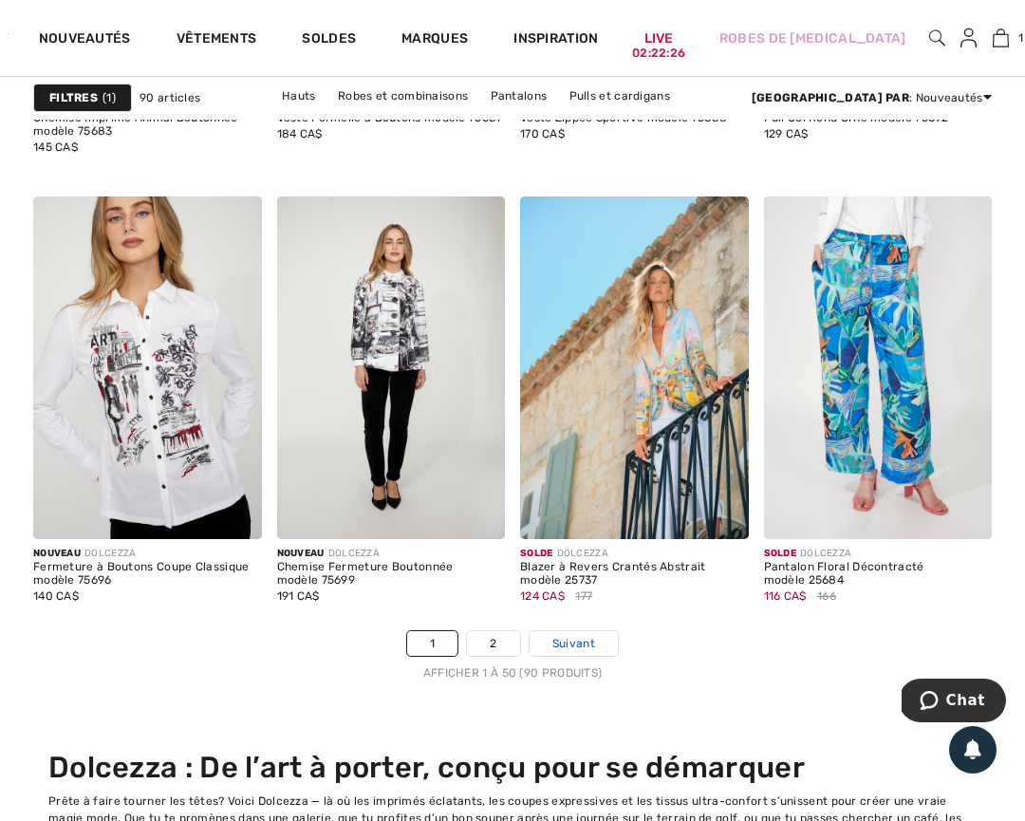
click at [566, 643] on span "Suivant" at bounding box center [573, 643] width 43 height 17
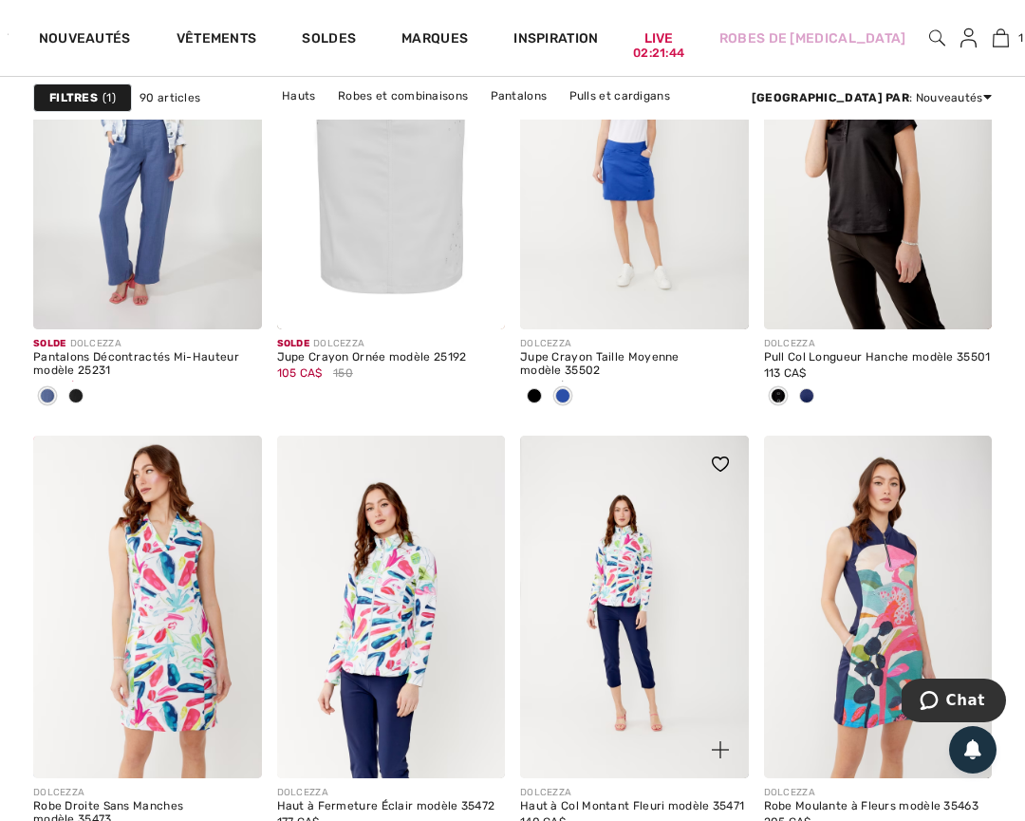
scroll to position [1466, 1]
